Goal: Task Accomplishment & Management: Manage account settings

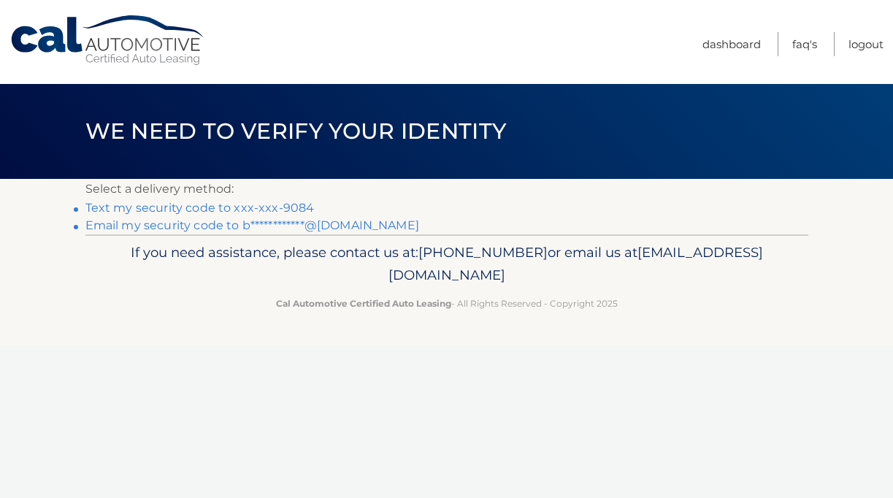
click at [242, 209] on link "Text my security code to xxx-xxx-9084" at bounding box center [199, 208] width 229 height 14
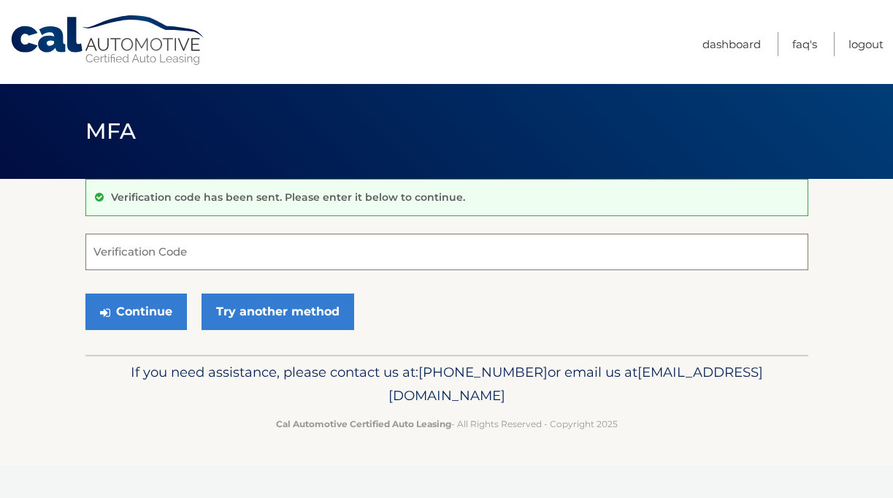
click at [237, 242] on input "Verification Code" at bounding box center [446, 252] width 723 height 37
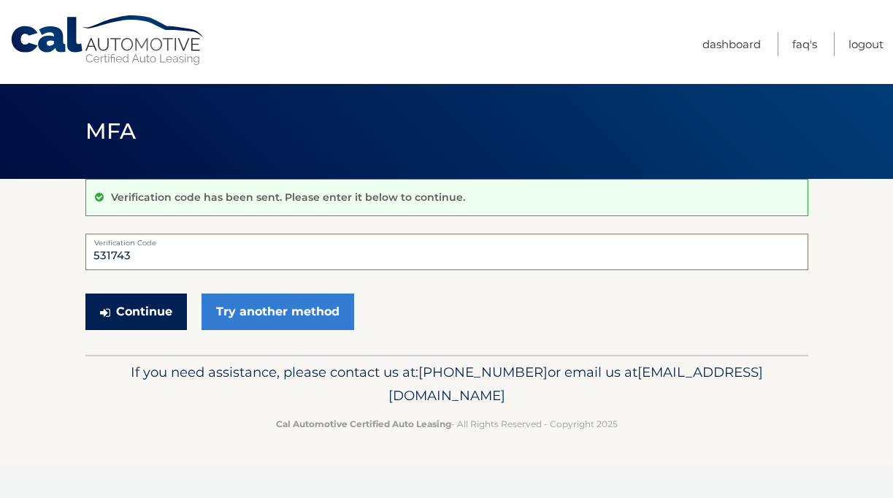
type input "531743"
click at [142, 314] on button "Continue" at bounding box center [136, 312] width 102 height 37
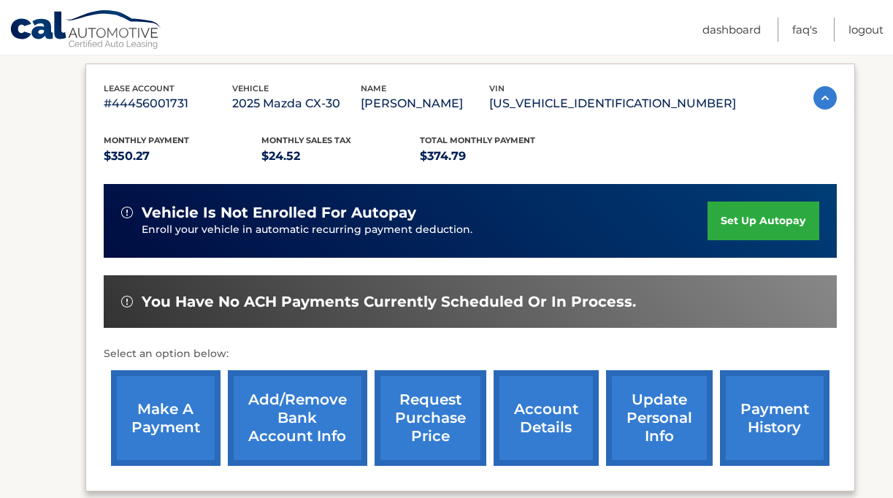
scroll to position [245, 0]
